Goal: Information Seeking & Learning: Learn about a topic

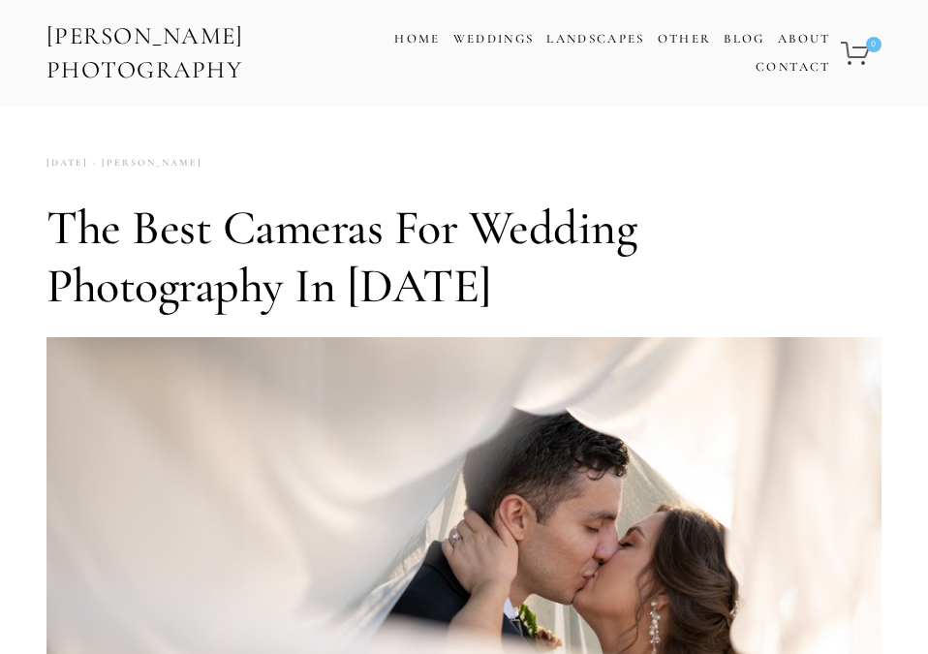
click at [136, 30] on link "[PERSON_NAME] Photography" at bounding box center [217, 54] width 345 height 78
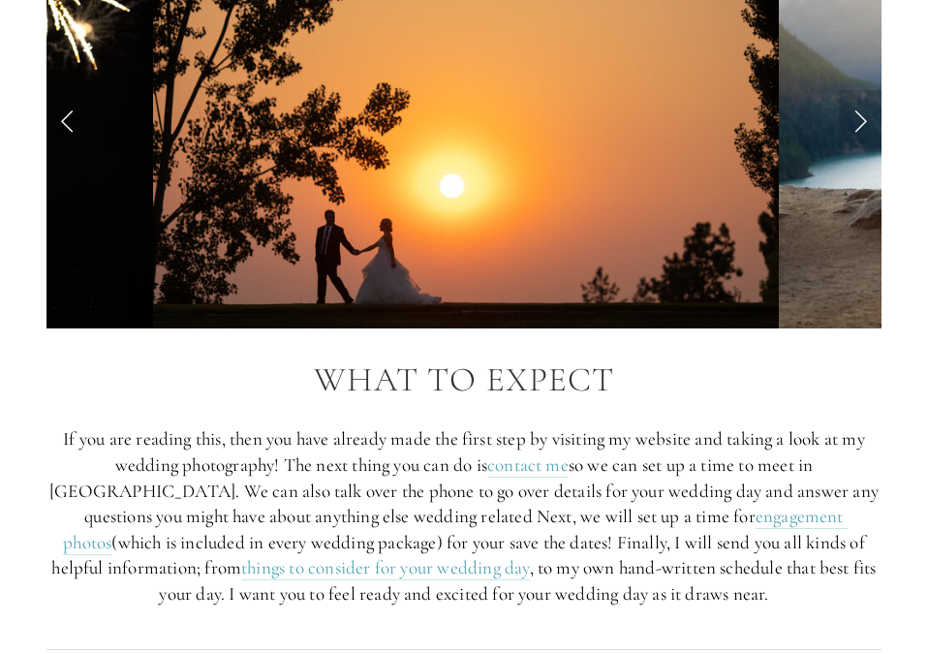
scroll to position [2008, 0]
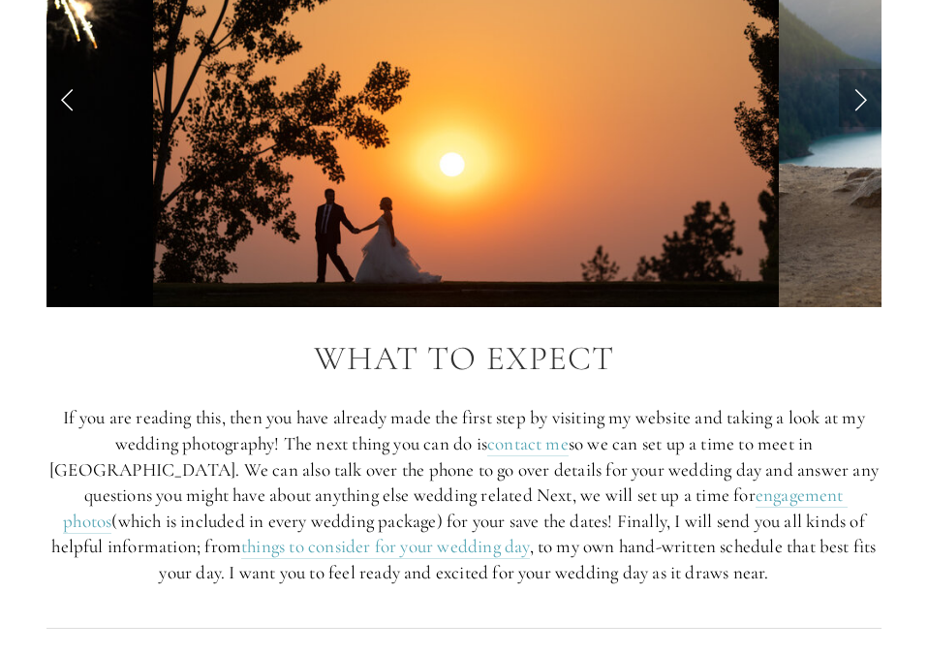
click at [842, 127] on link "Next Slide" at bounding box center [860, 98] width 43 height 58
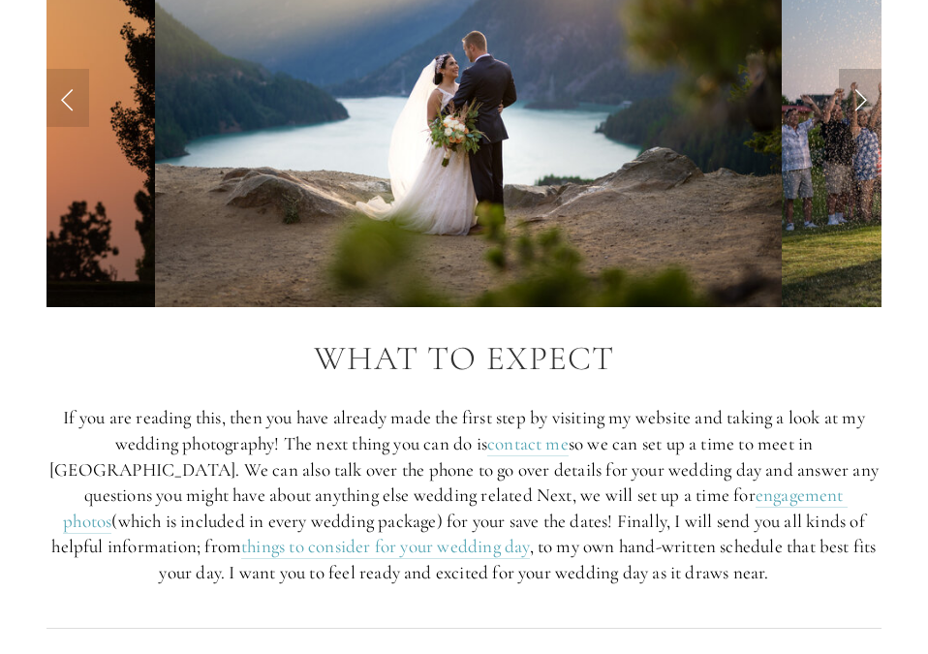
click at [842, 127] on link "Next Slide" at bounding box center [860, 98] width 43 height 58
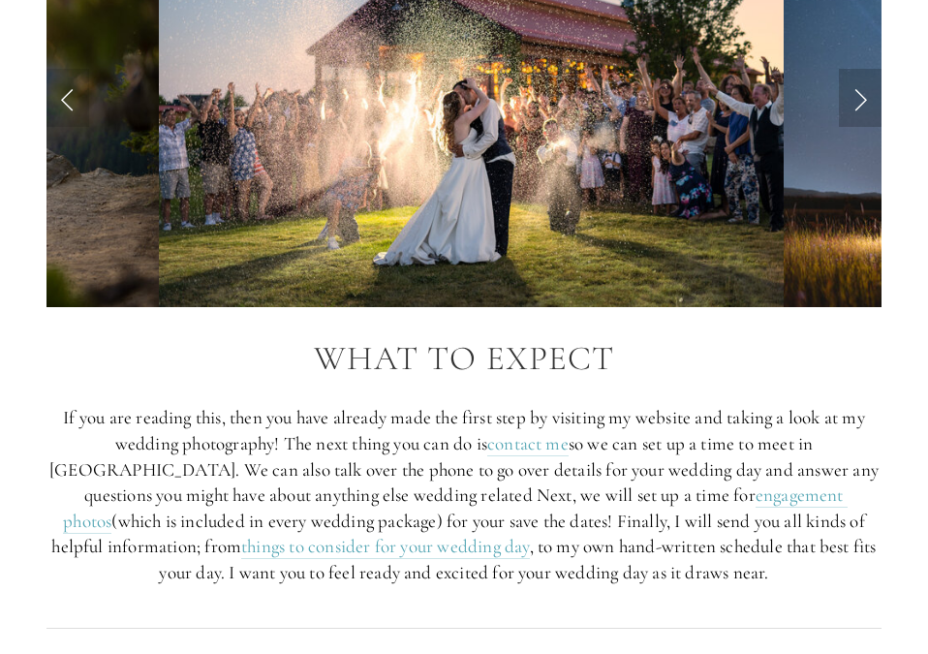
click at [842, 127] on link "Next Slide" at bounding box center [860, 98] width 43 height 58
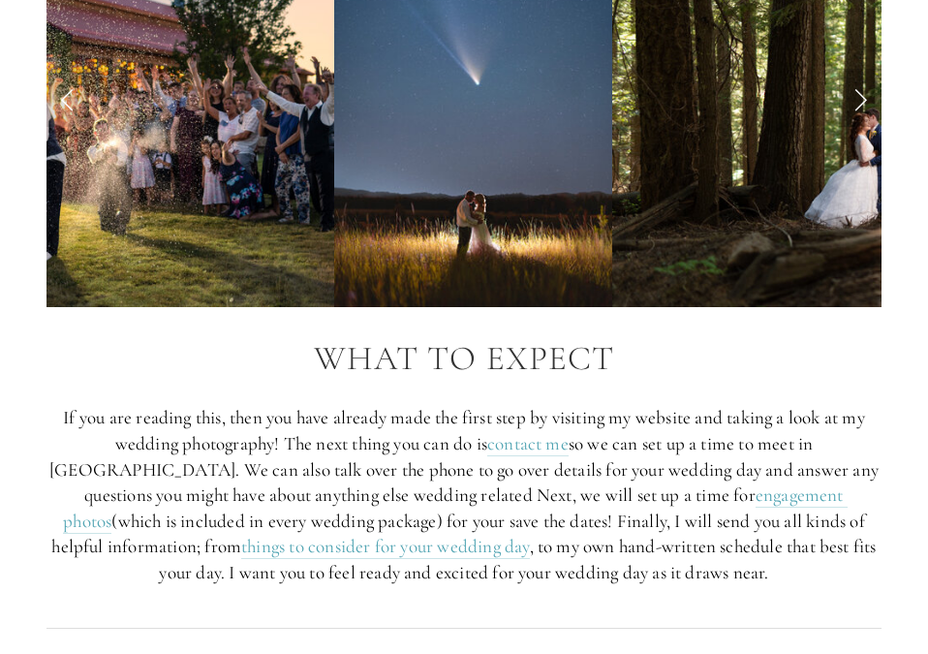
click at [842, 127] on link "Next Slide" at bounding box center [860, 98] width 43 height 58
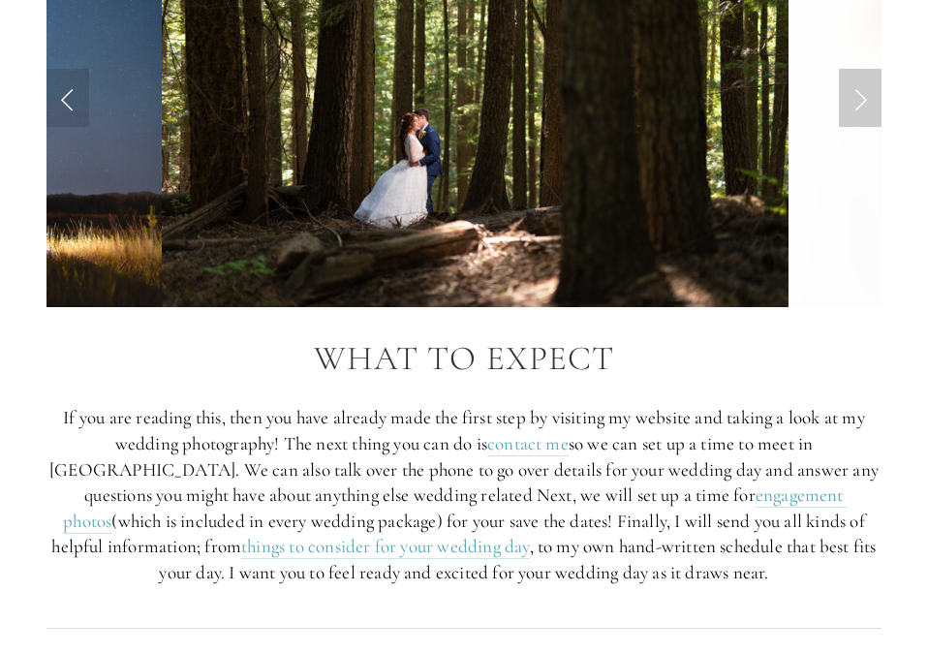
click at [842, 127] on link "Next Slide" at bounding box center [860, 98] width 43 height 58
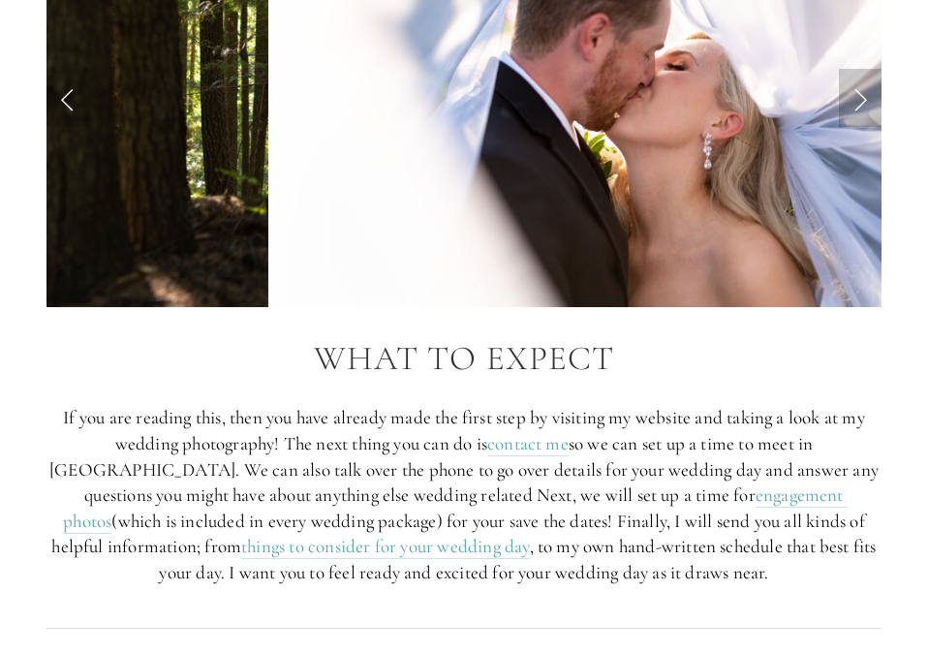
click at [842, 127] on link "Next Slide" at bounding box center [860, 98] width 43 height 58
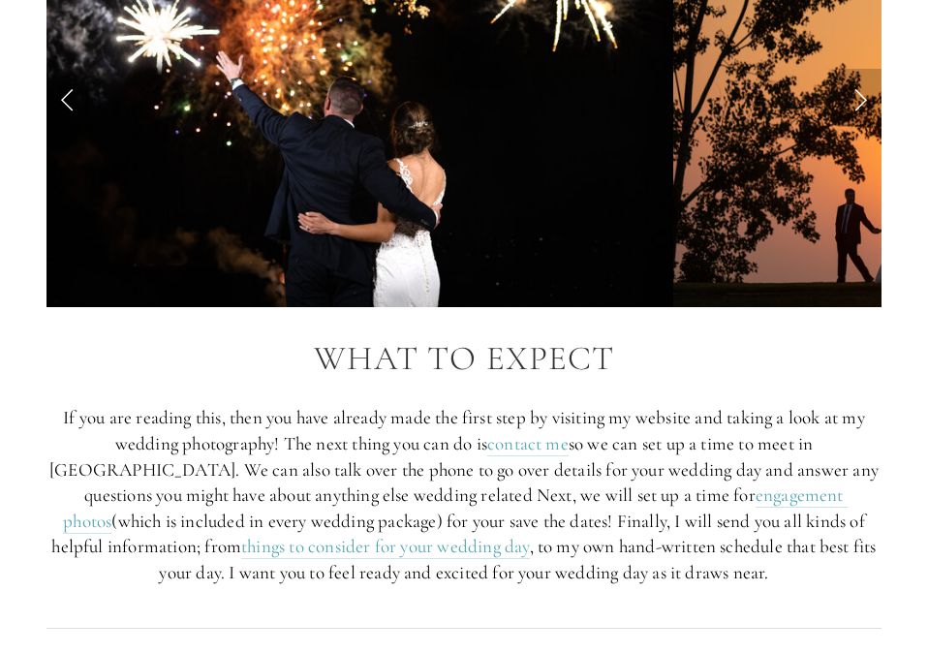
click at [842, 127] on link "Next Slide" at bounding box center [860, 98] width 43 height 58
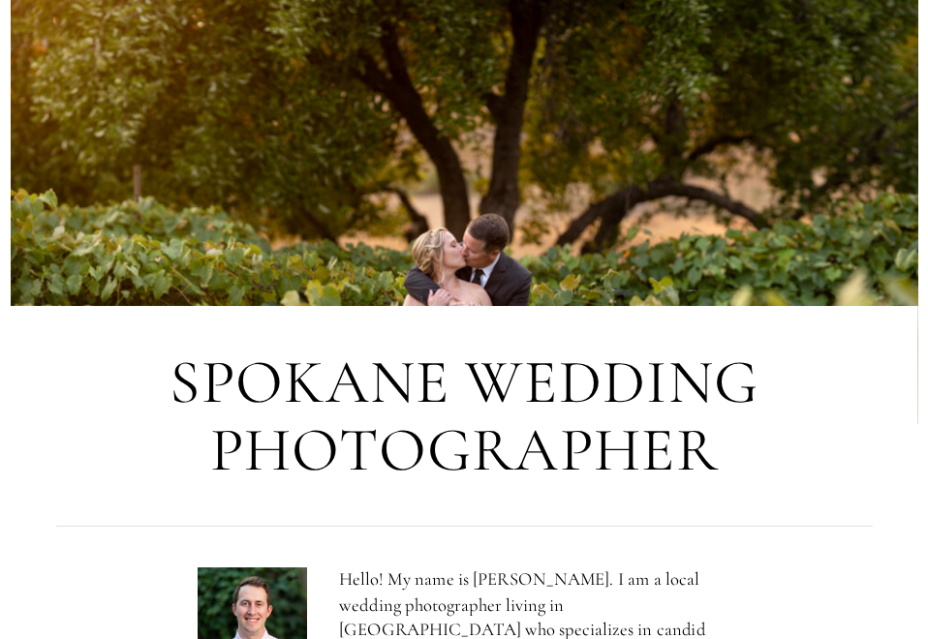
scroll to position [0, 0]
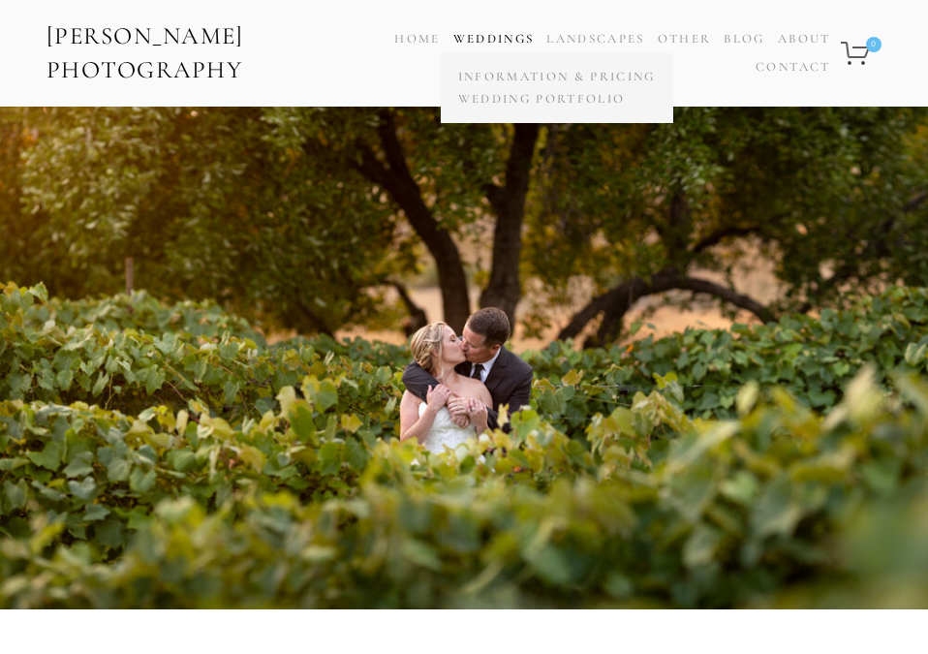
click at [518, 46] on link "Weddings" at bounding box center [493, 39] width 81 height 16
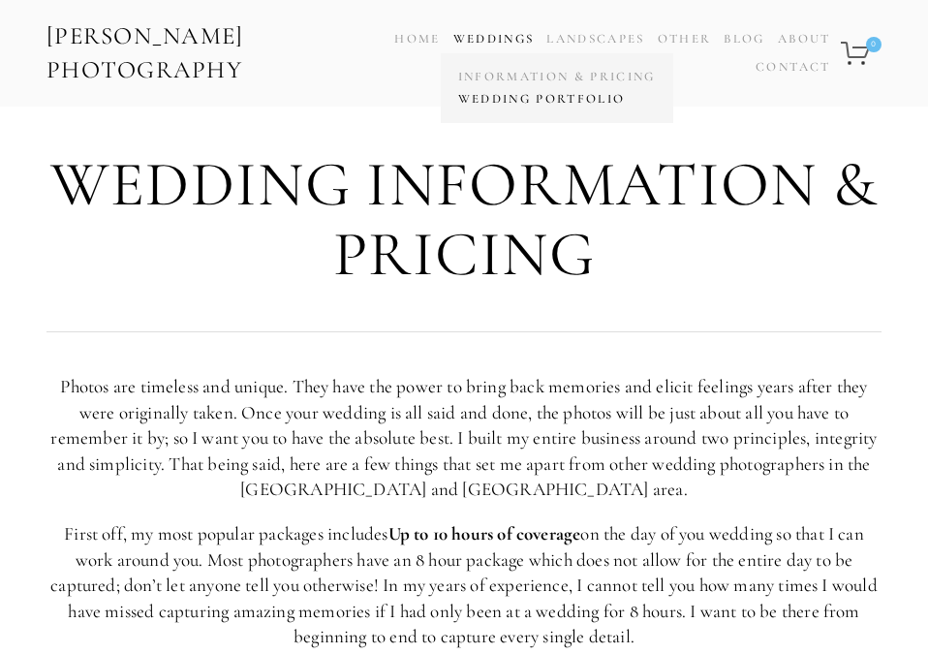
click at [526, 92] on link "Wedding Portfolio" at bounding box center [556, 99] width 207 height 22
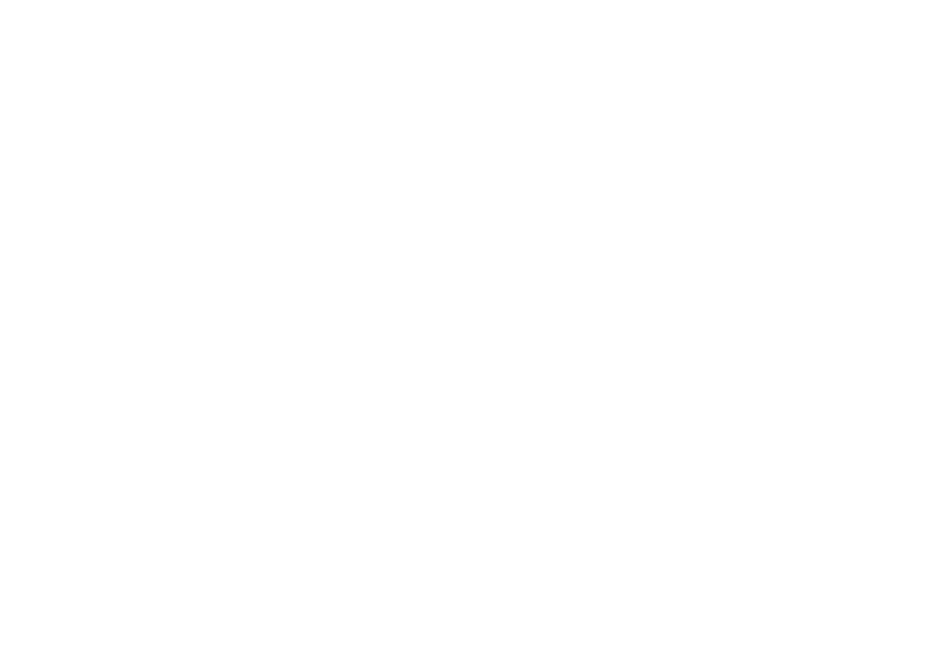
scroll to position [6527, 0]
